Goal: Contribute content

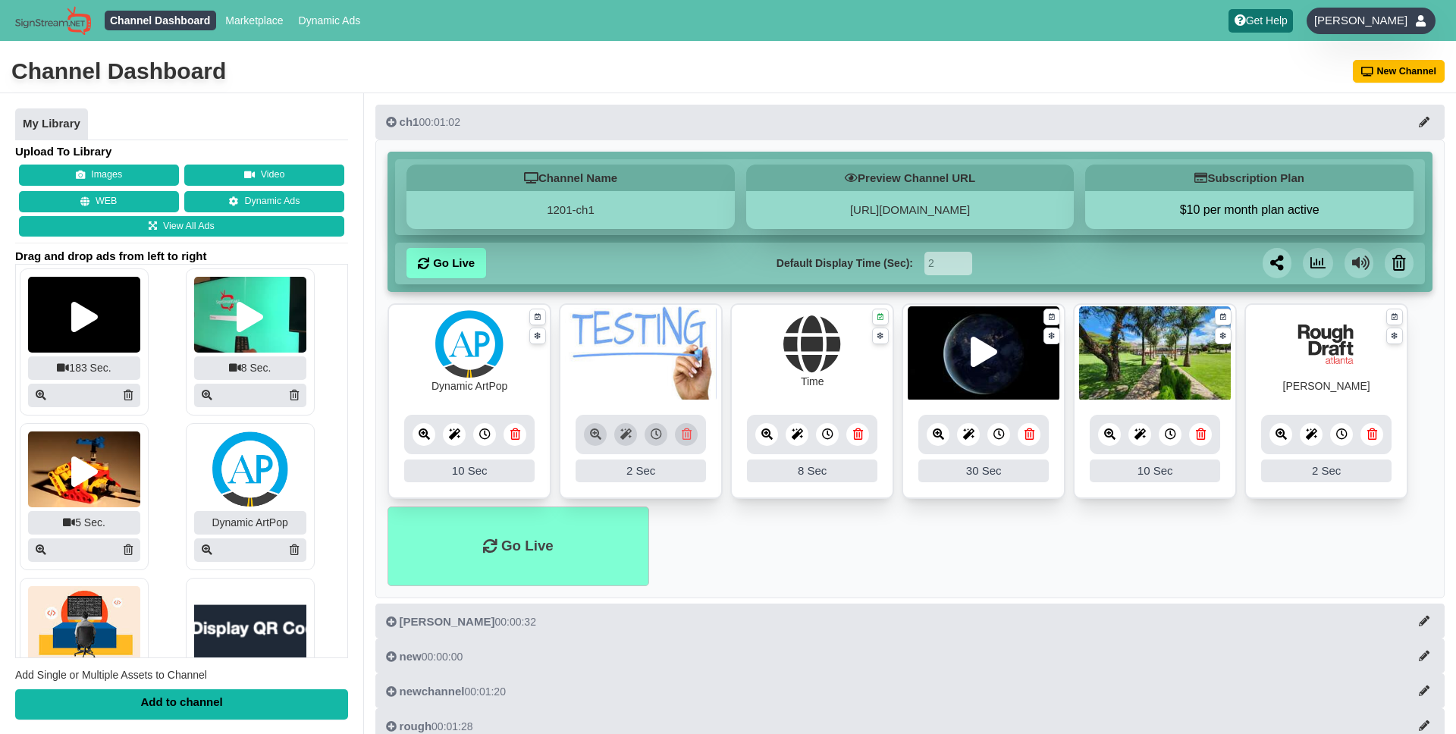
click at [1409, 15] on div "Fayzan Wasim" at bounding box center [1370, 21] width 129 height 27
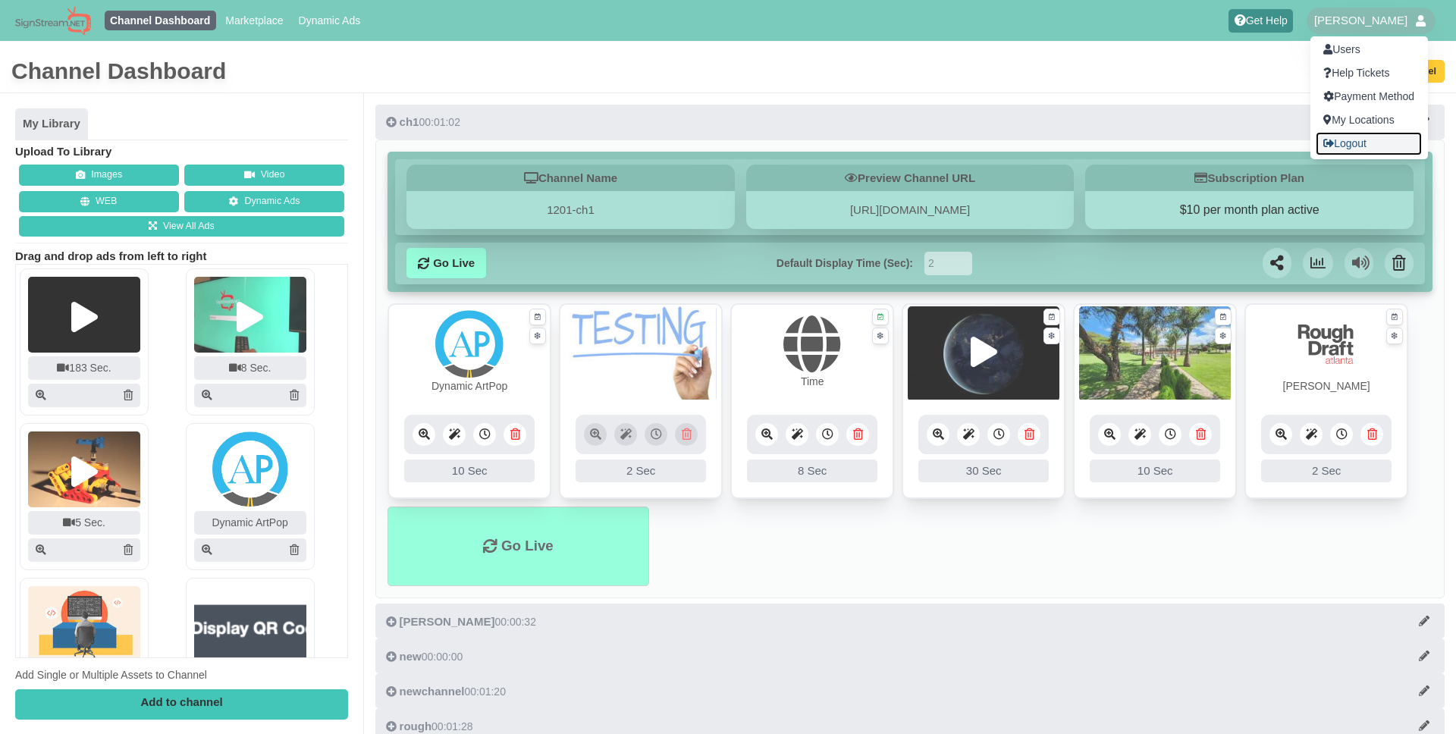
click at [1348, 146] on link "Logout" at bounding box center [1368, 144] width 106 height 24
click at [1100, 61] on div at bounding box center [728, 367] width 1456 height 734
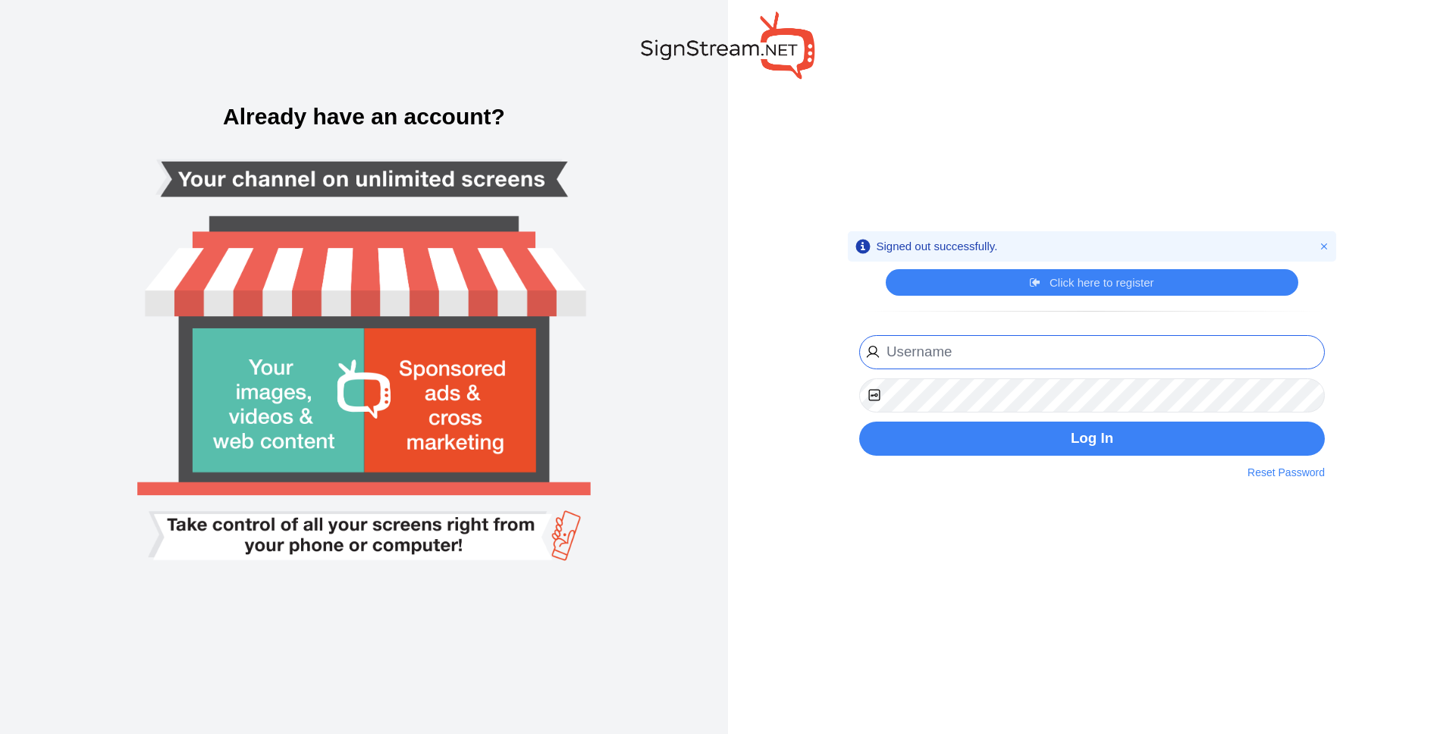
click at [923, 353] on input "email" at bounding box center [1091, 352] width 465 height 34
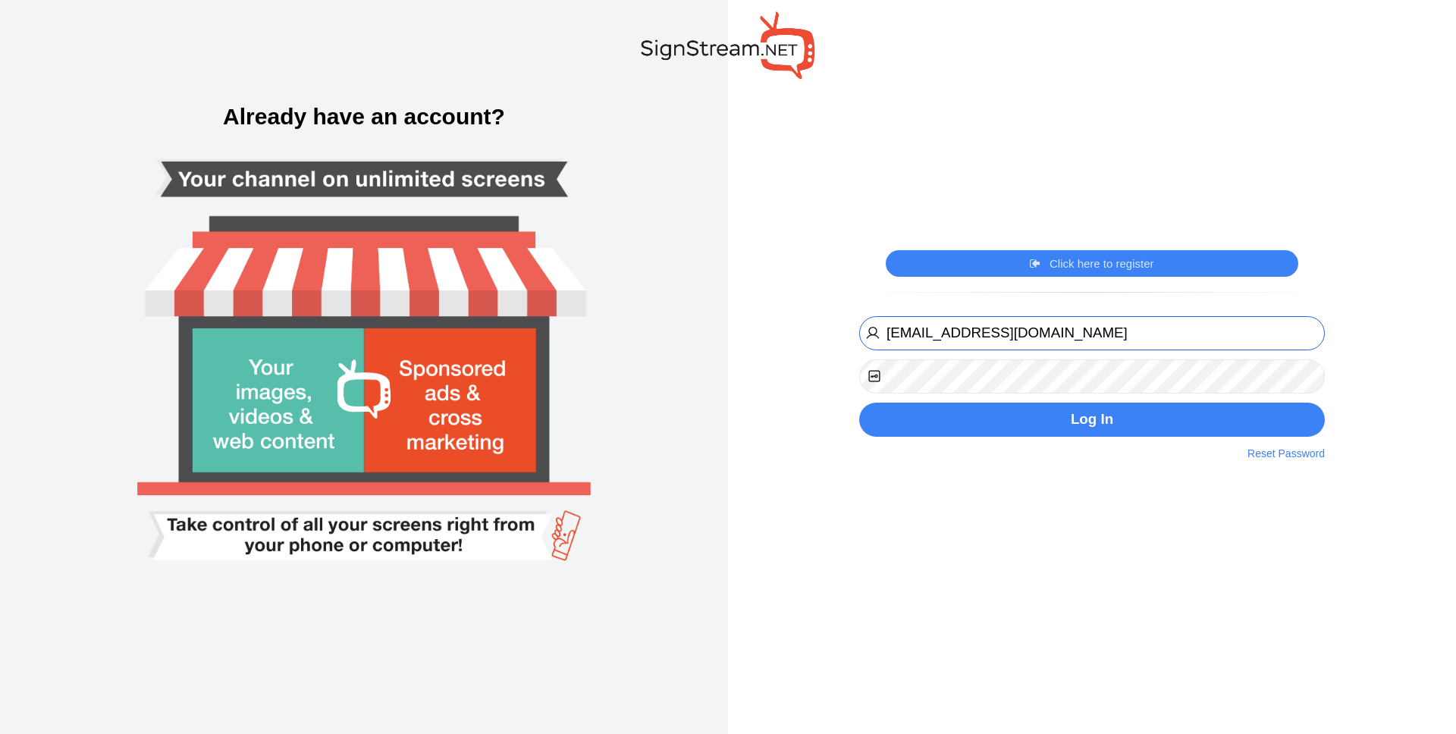
type input "[EMAIL_ADDRESS][DOMAIN_NAME]"
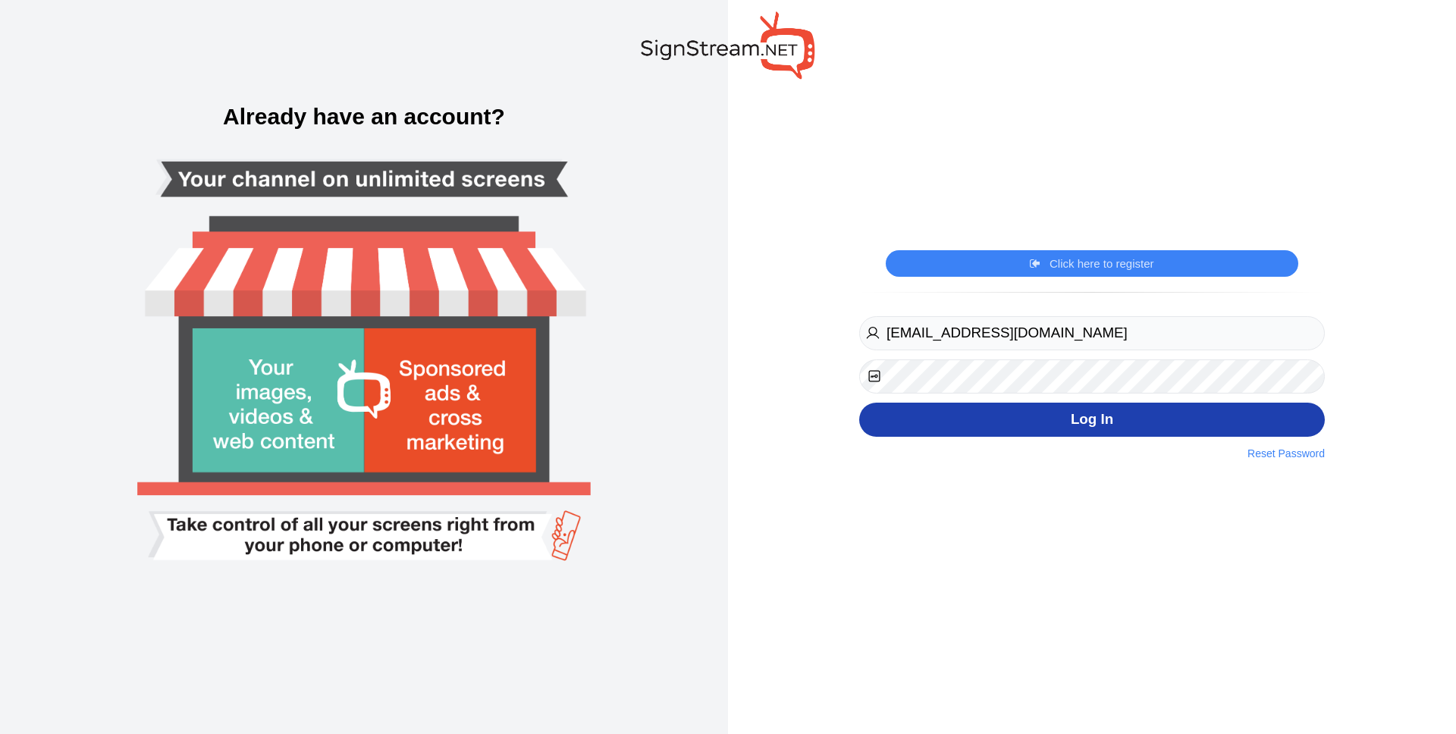
click at [1055, 424] on button "Log In" at bounding box center [1091, 420] width 465 height 34
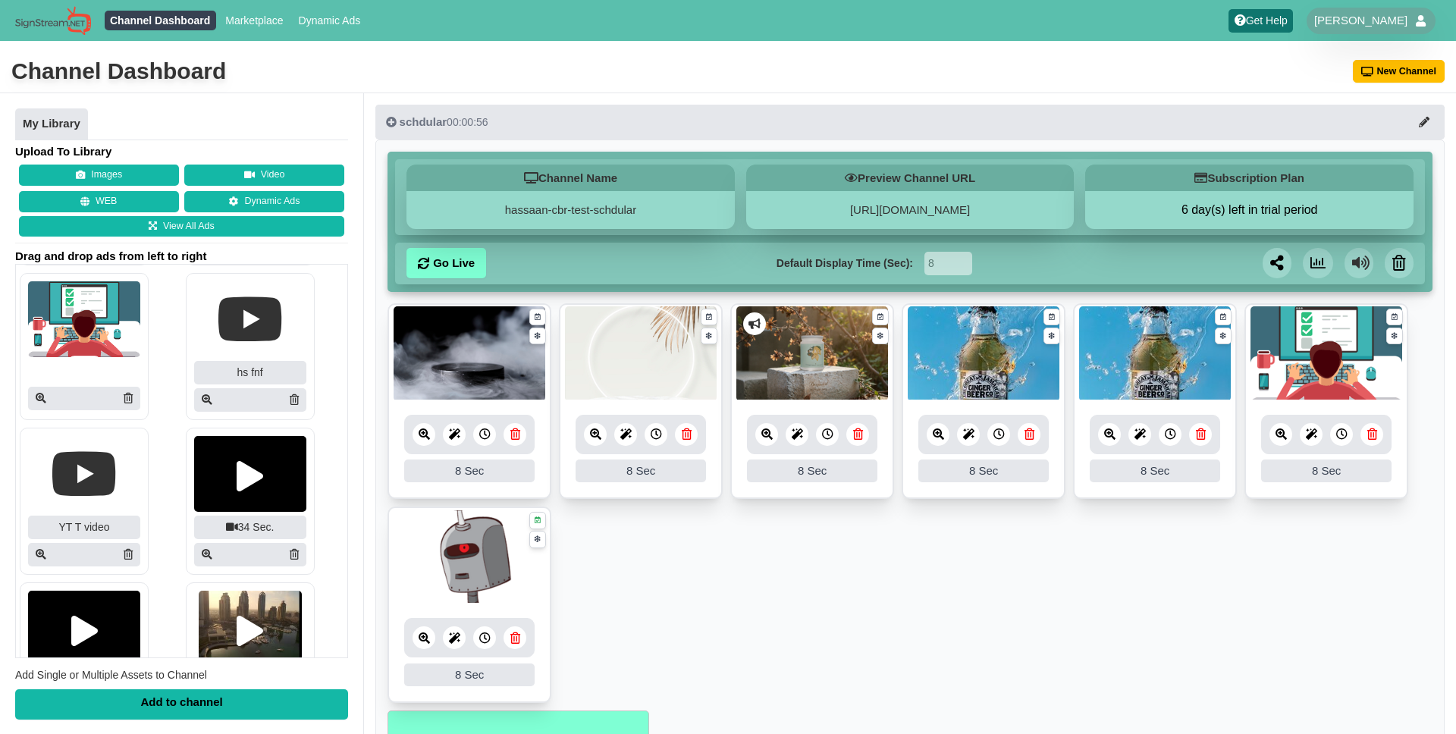
scroll to position [1185, 0]
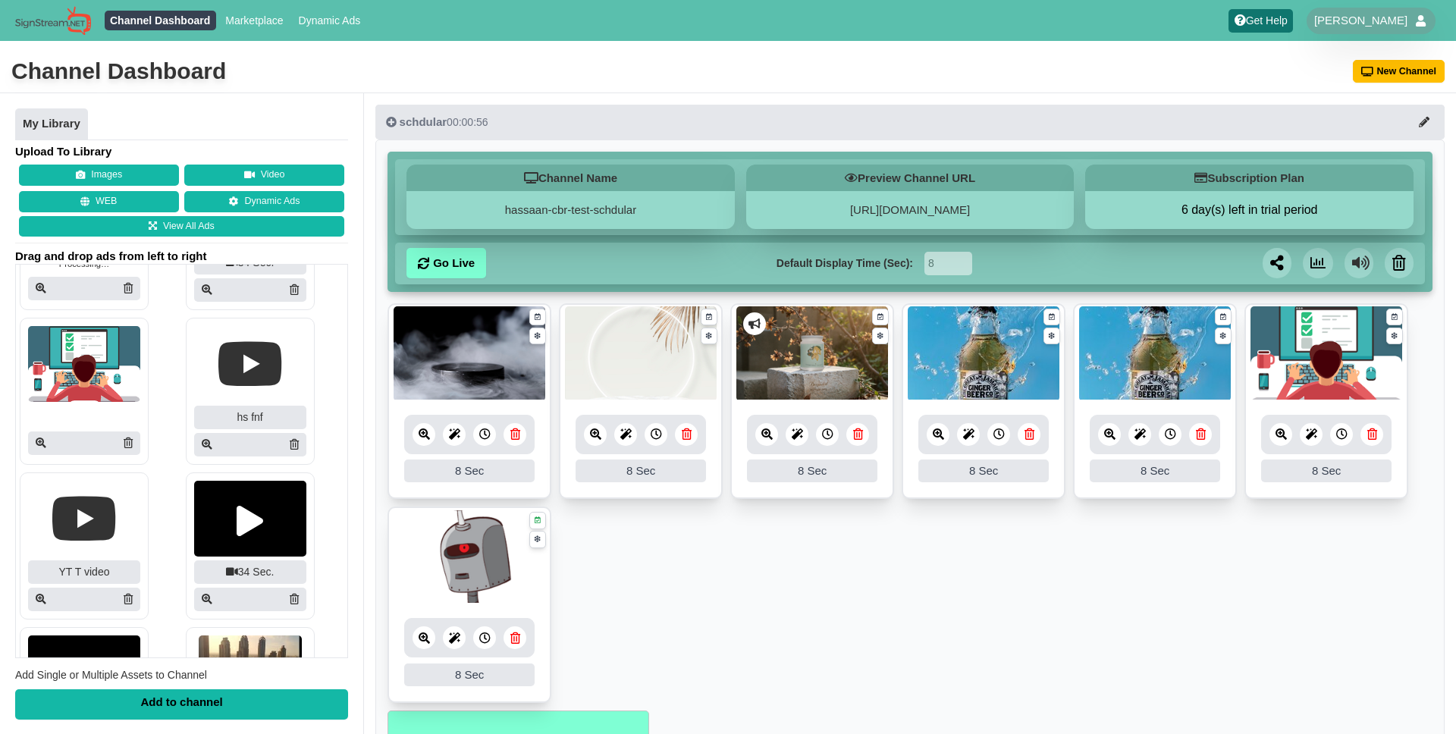
click at [78, 388] on img at bounding box center [84, 364] width 112 height 76
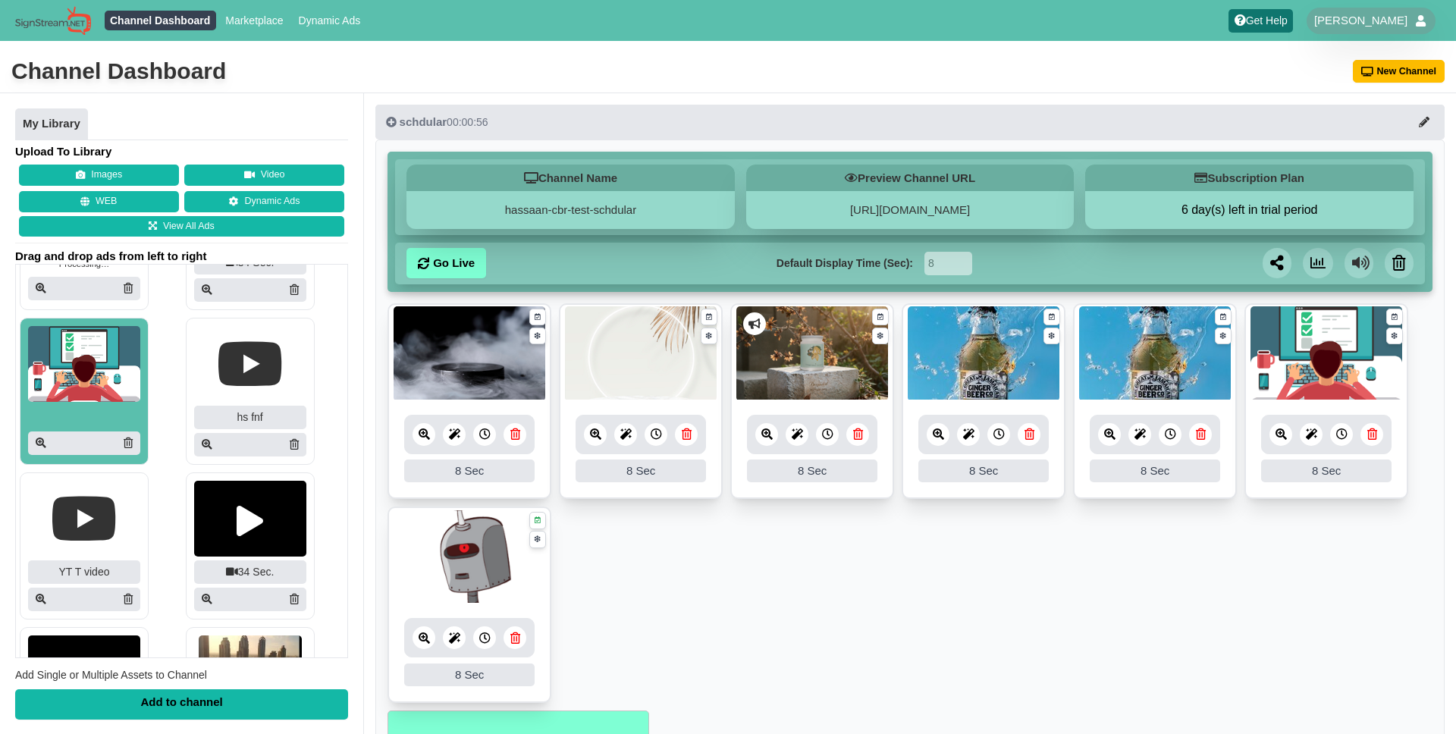
click at [212, 704] on div "Add to channel" at bounding box center [181, 704] width 333 height 30
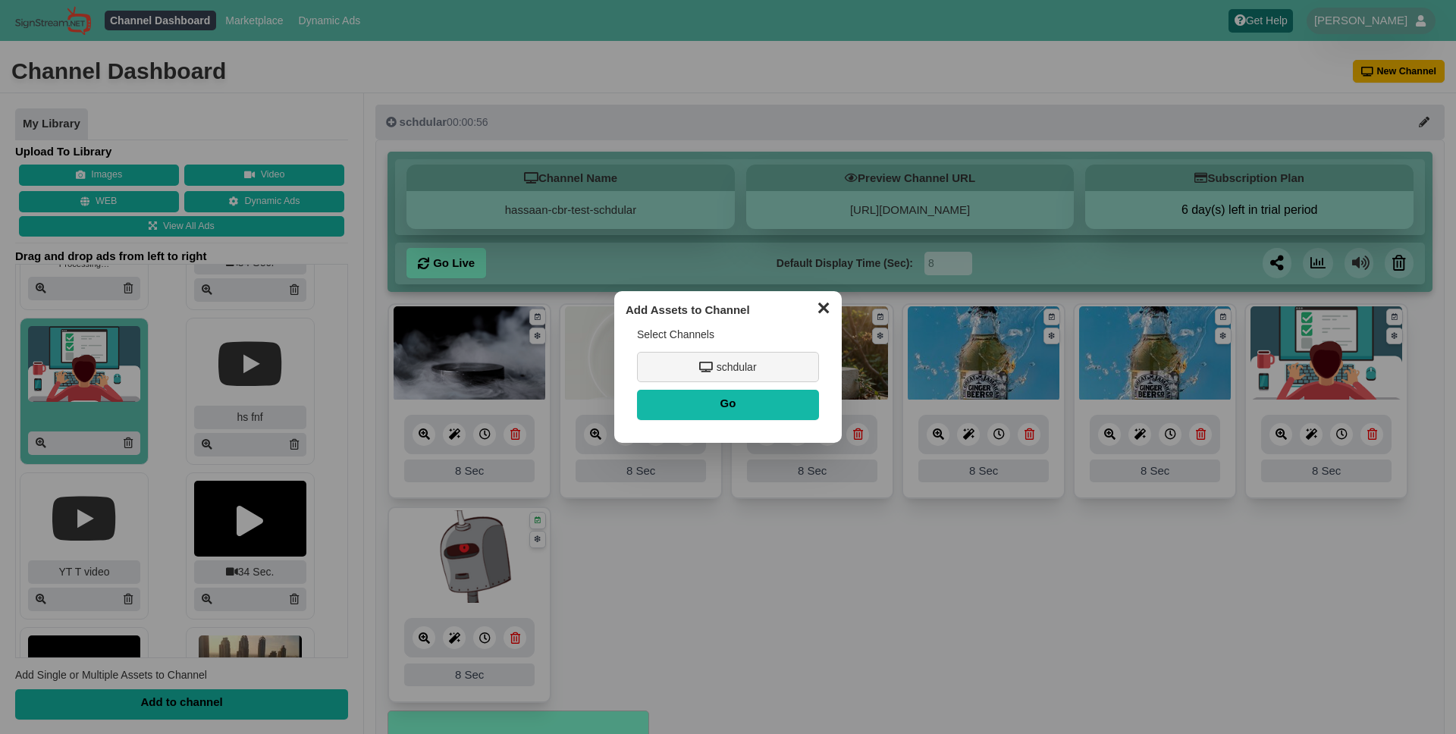
click at [825, 308] on button "✕" at bounding box center [823, 306] width 30 height 23
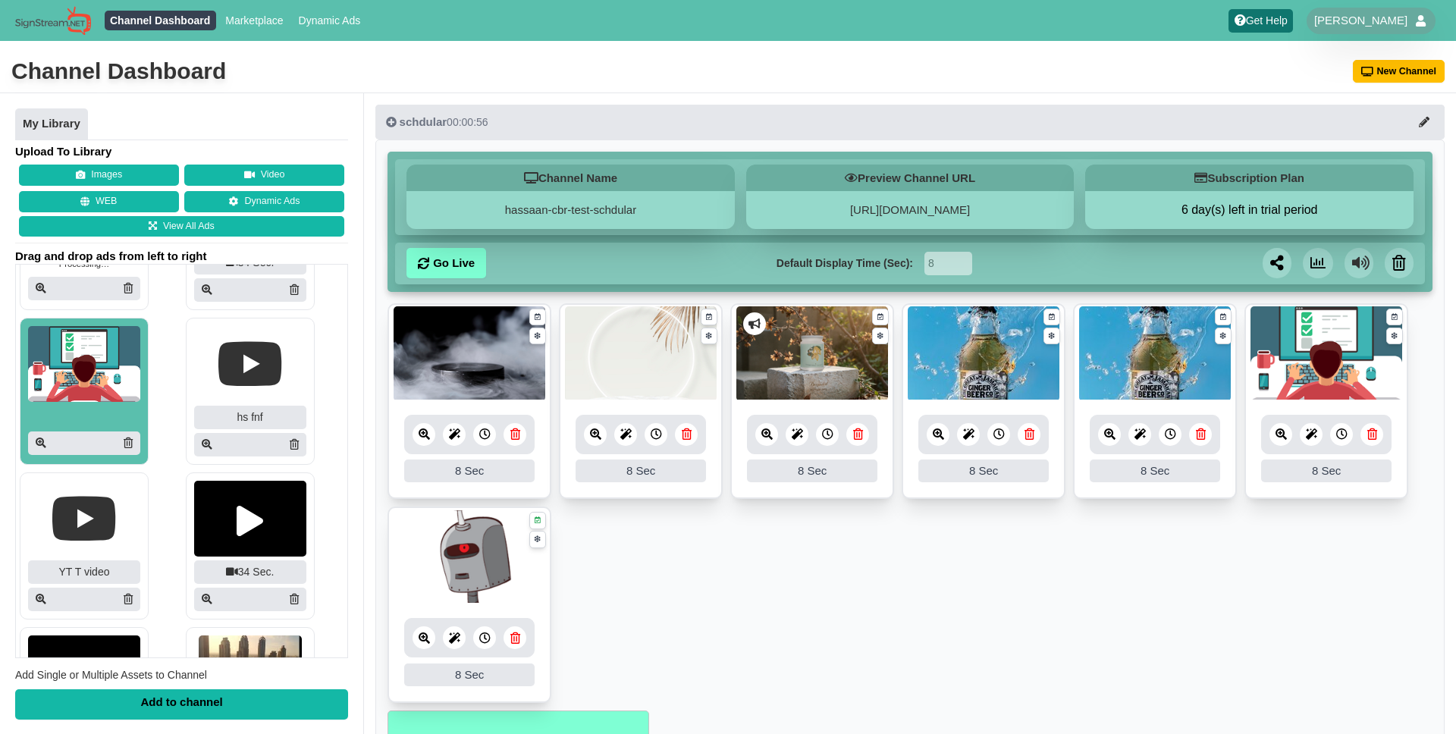
click at [149, 699] on div "Add to channel" at bounding box center [181, 704] width 333 height 30
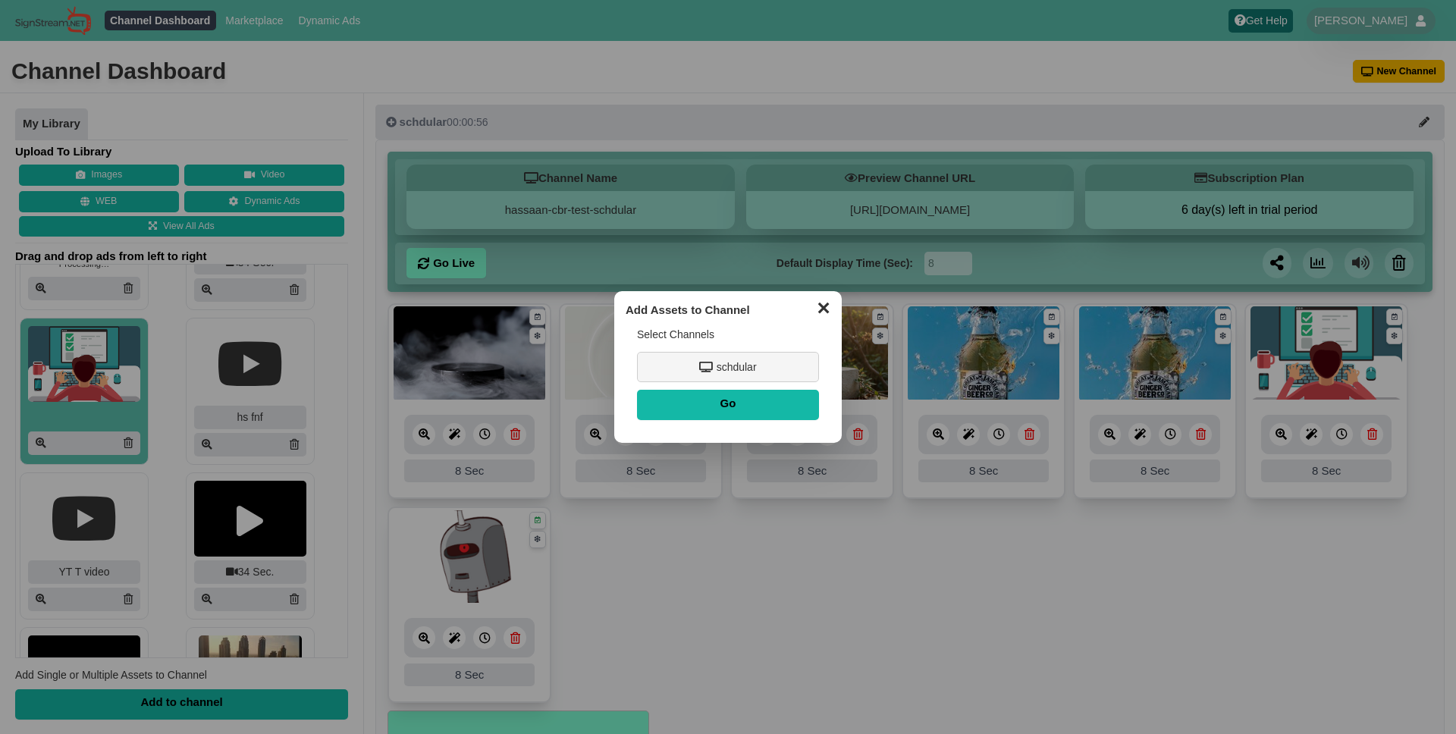
click at [822, 312] on button "✕" at bounding box center [823, 306] width 30 height 23
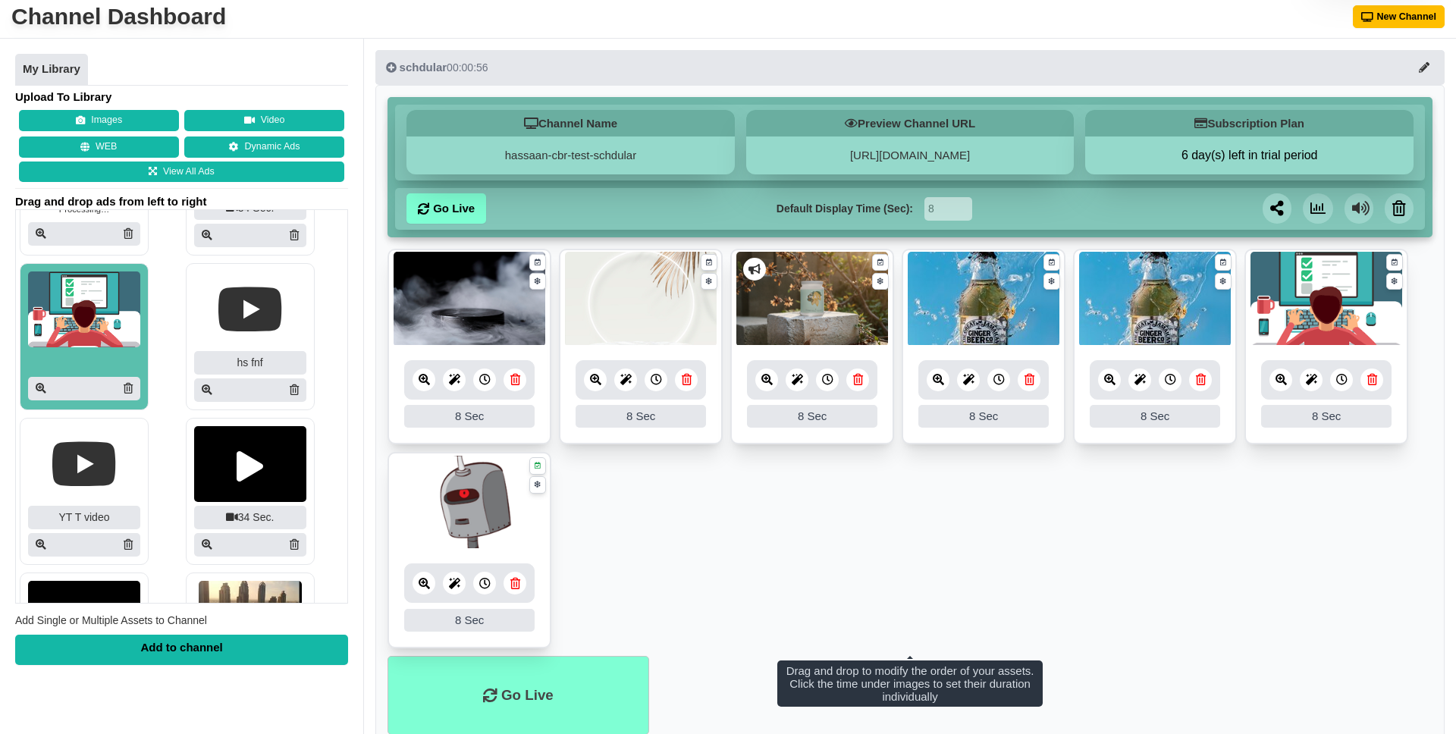
scroll to position [0, 0]
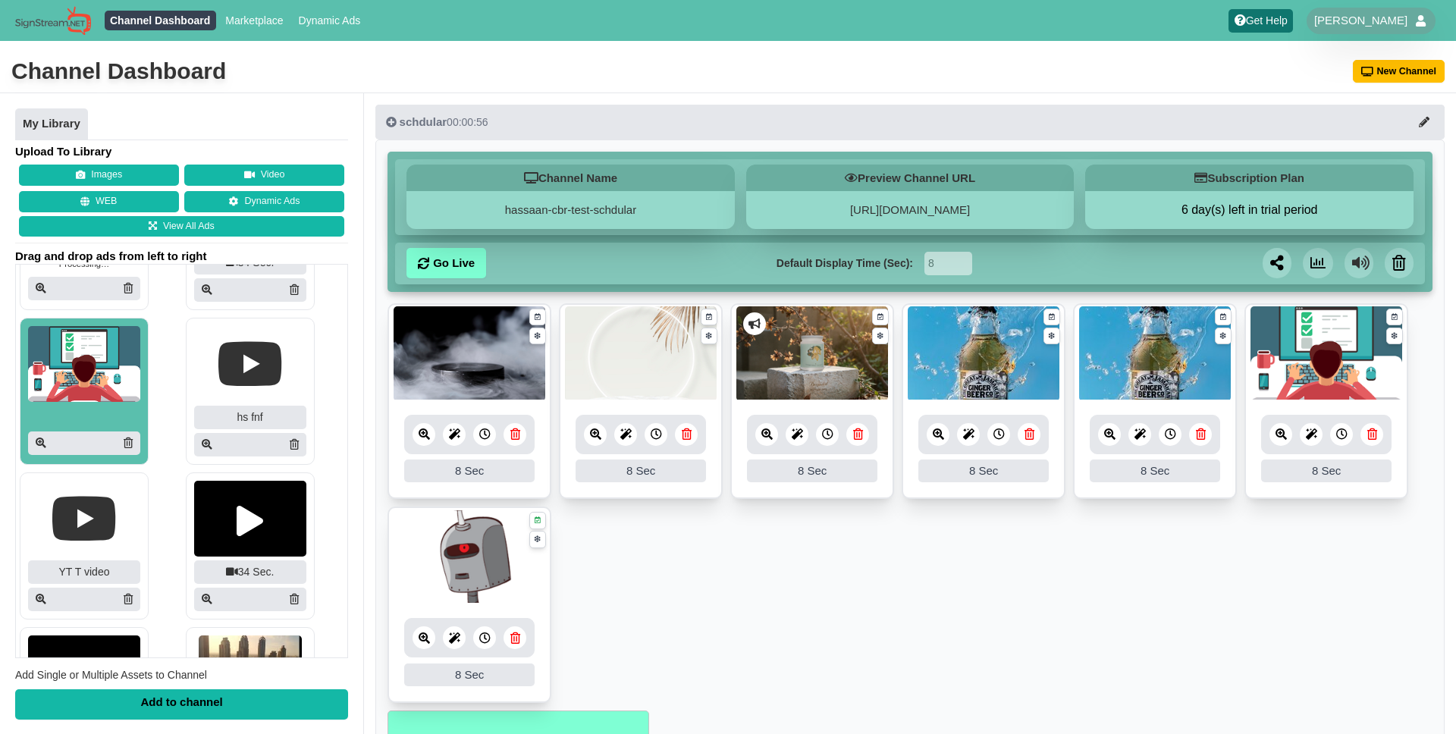
click at [64, 392] on img at bounding box center [84, 364] width 112 height 76
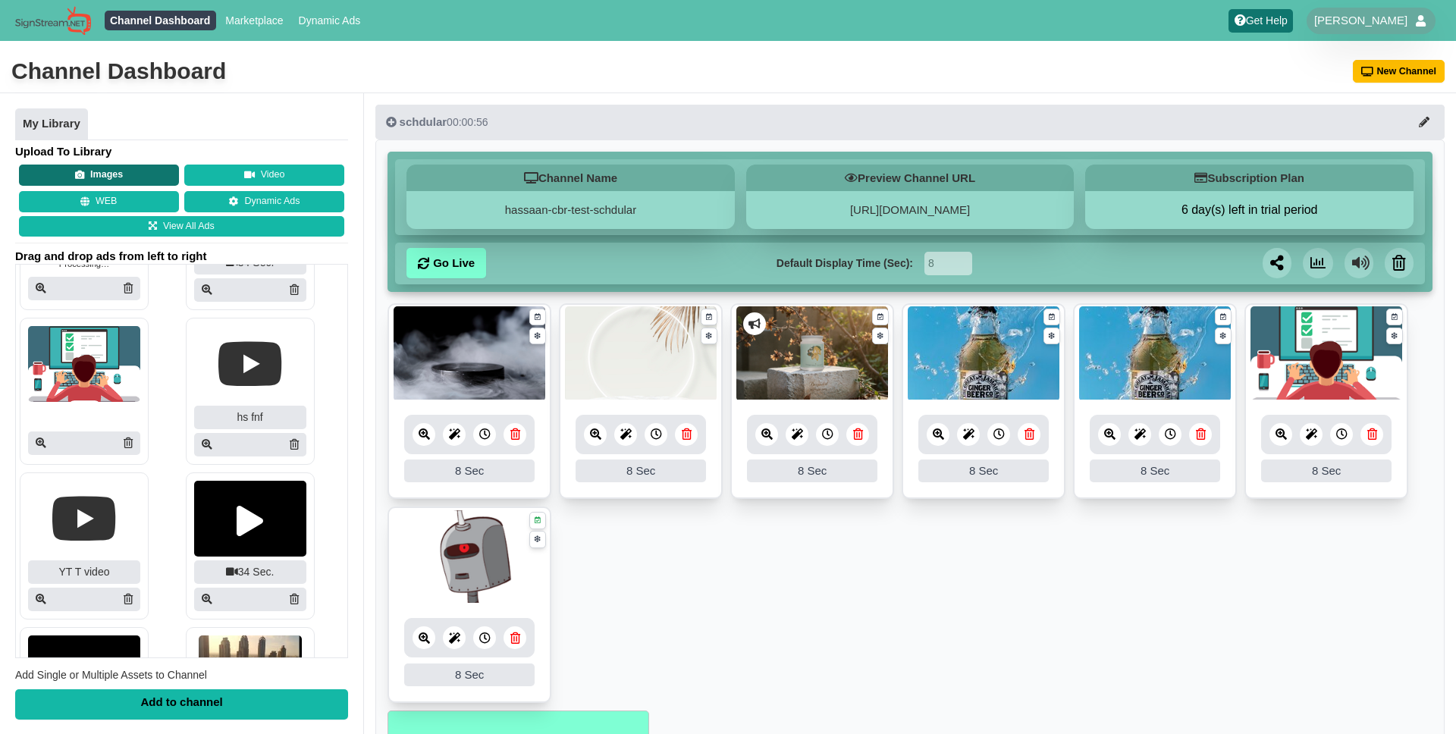
click at [139, 171] on button "Images" at bounding box center [99, 175] width 160 height 21
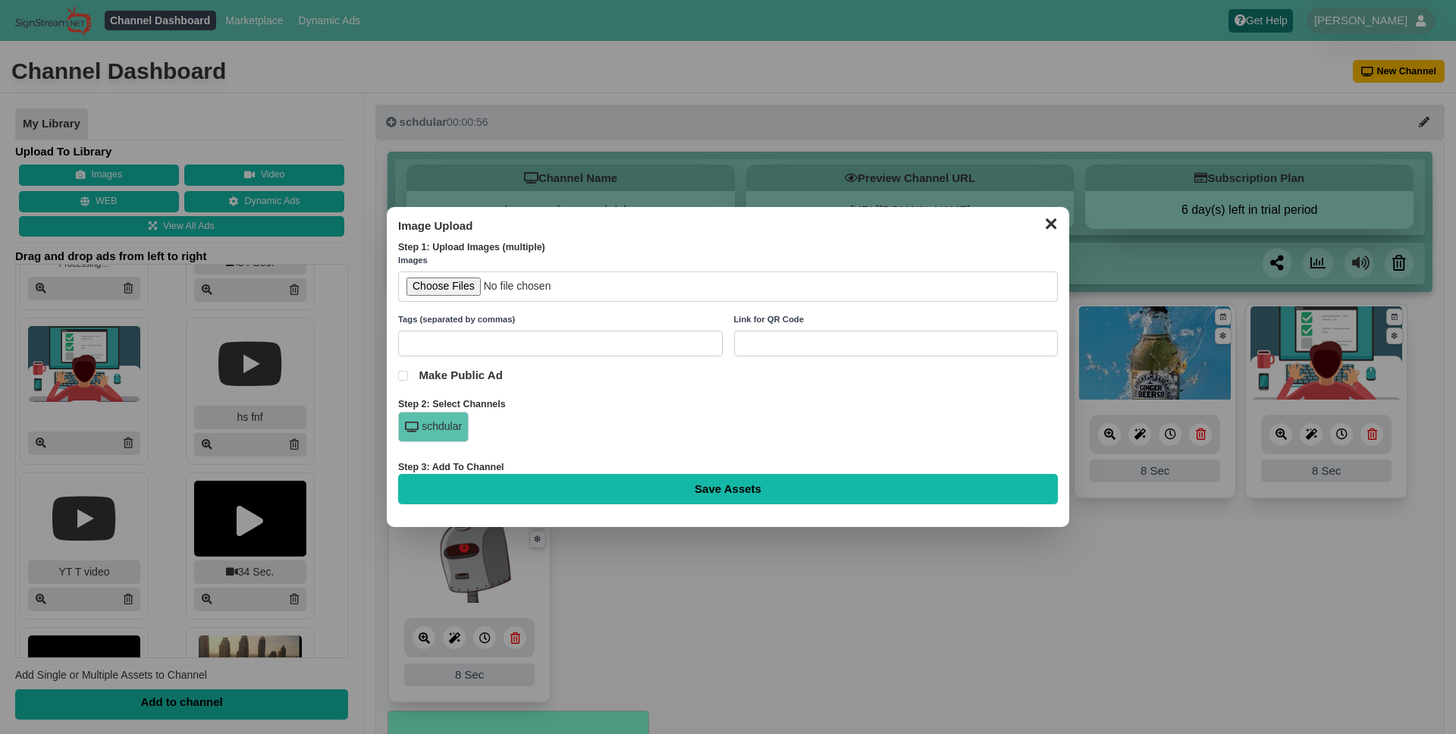
click at [440, 292] on input "file" at bounding box center [728, 286] width 660 height 31
type input "C:\fakepath\filtered-upscaled-image-1754678612530.png"
click at [613, 494] on input "Save Assets" at bounding box center [728, 489] width 660 height 30
type input "Saving..."
